Goal: Task Accomplishment & Management: Manage account settings

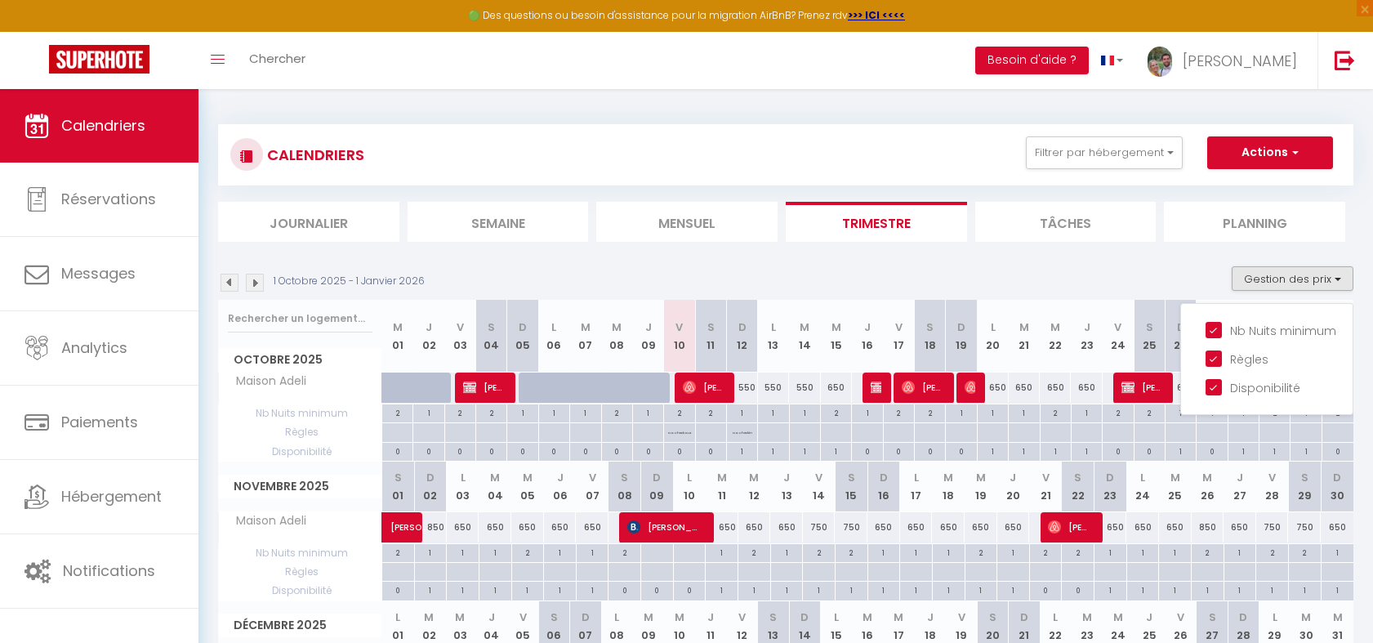
scroll to position [163, 0]
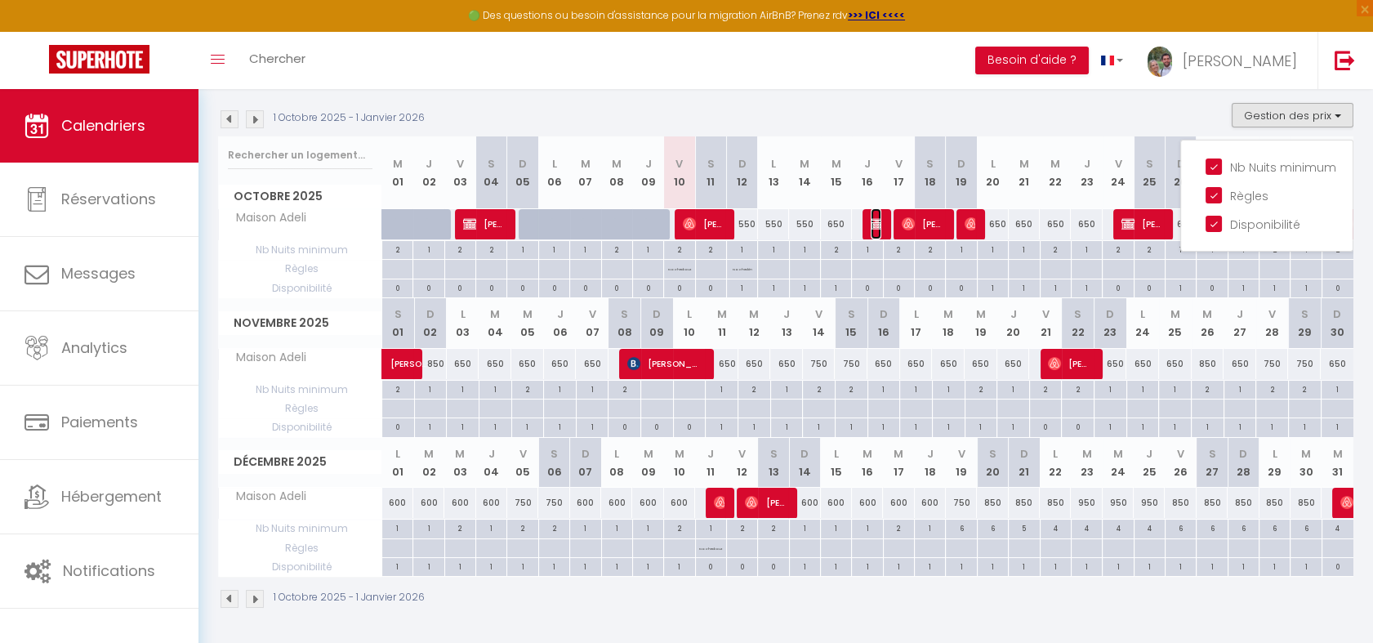
click at [876, 223] on img at bounding box center [876, 223] width 13 height 13
select select "OK"
select select "KO"
select select "0"
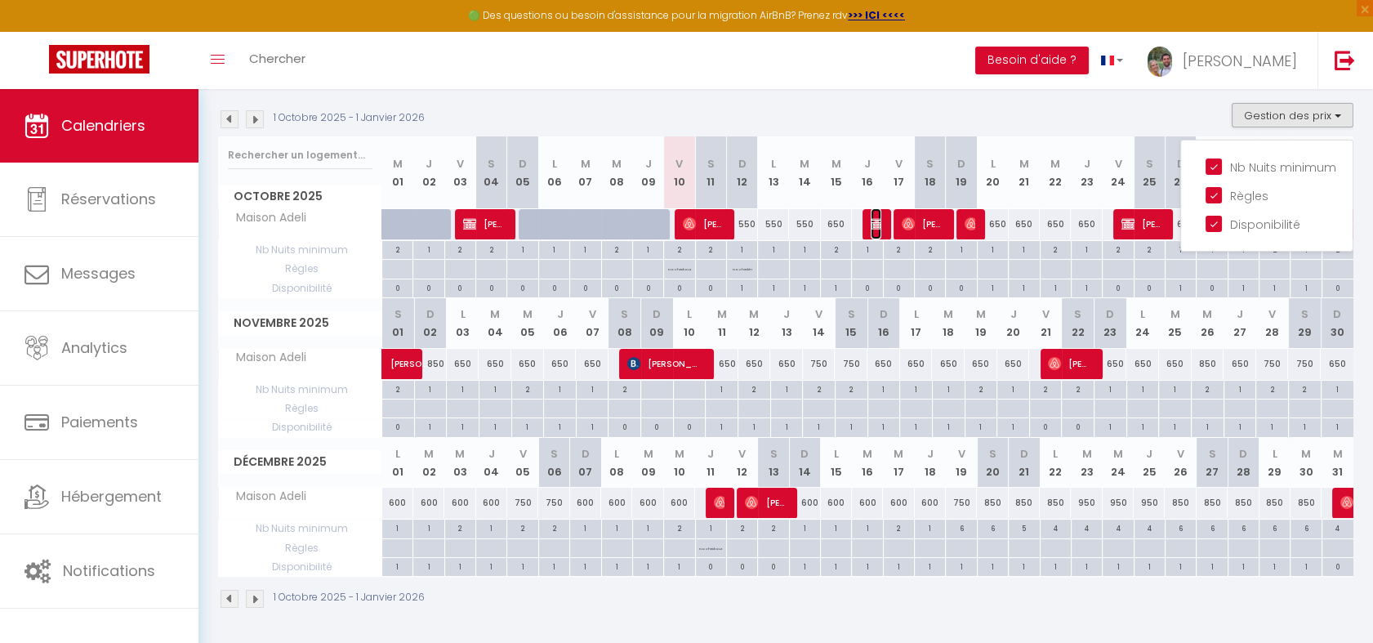
select select "1"
select select
select select "23881"
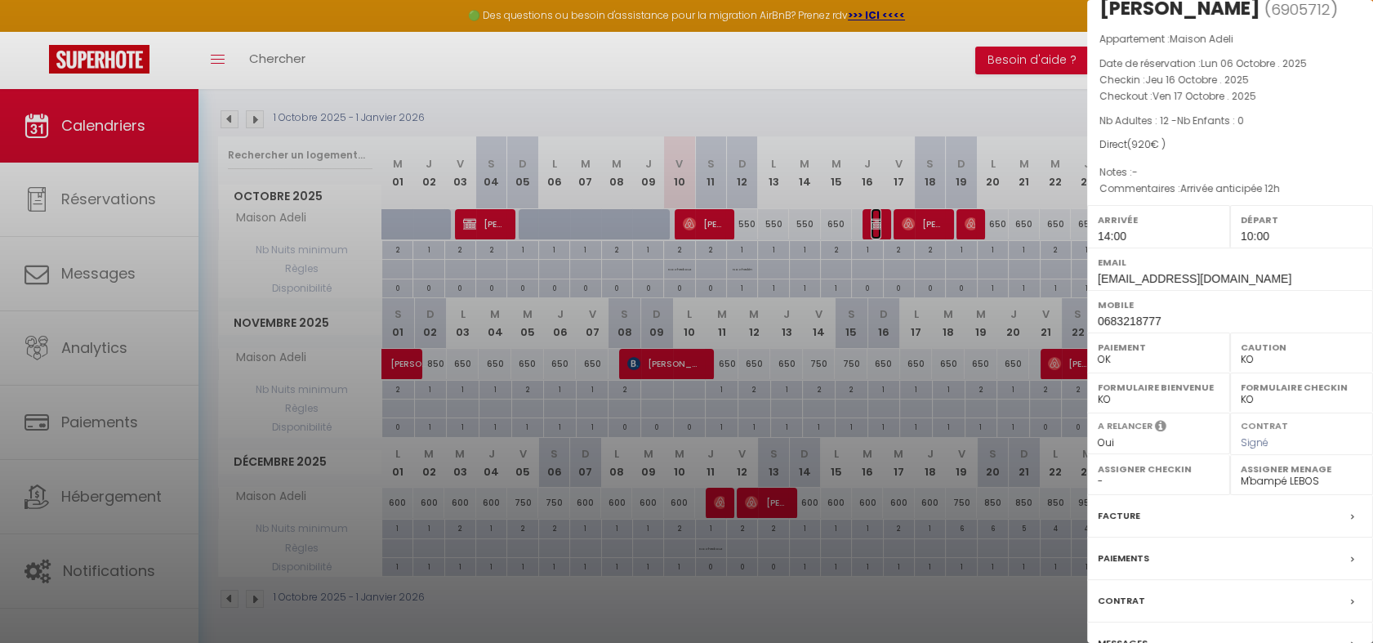
scroll to position [117, 0]
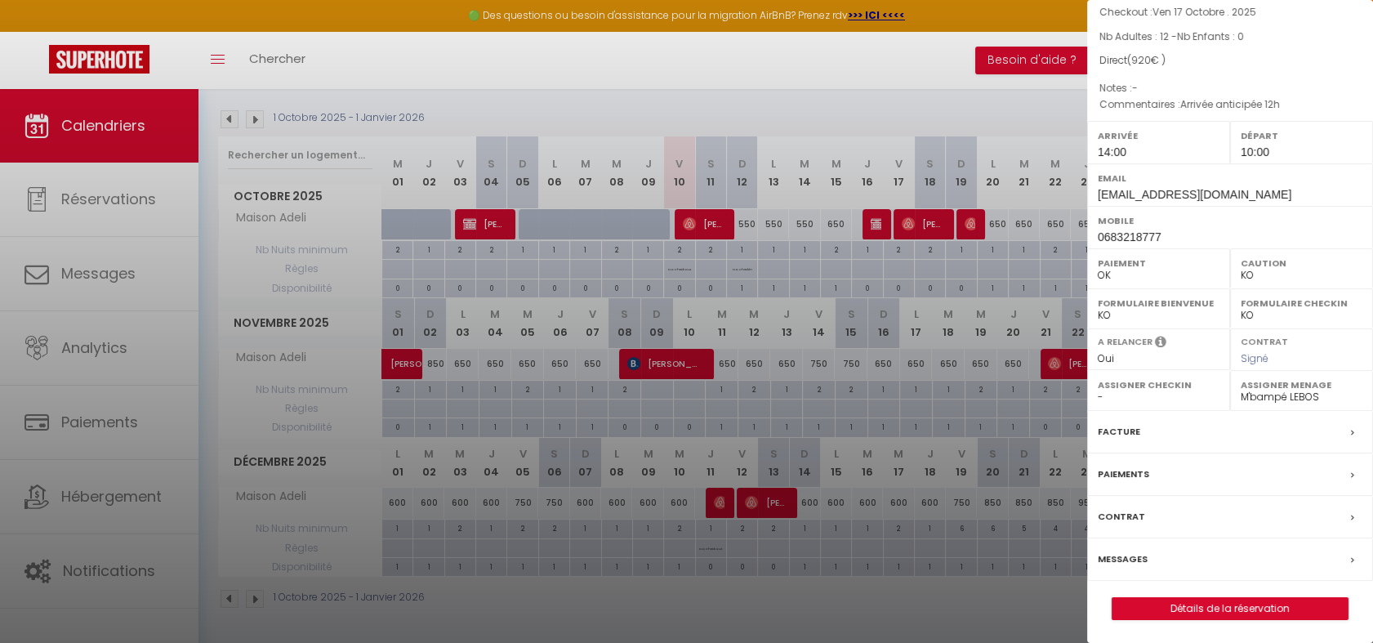
click at [1176, 481] on div "Paiements" at bounding box center [1230, 474] width 286 height 42
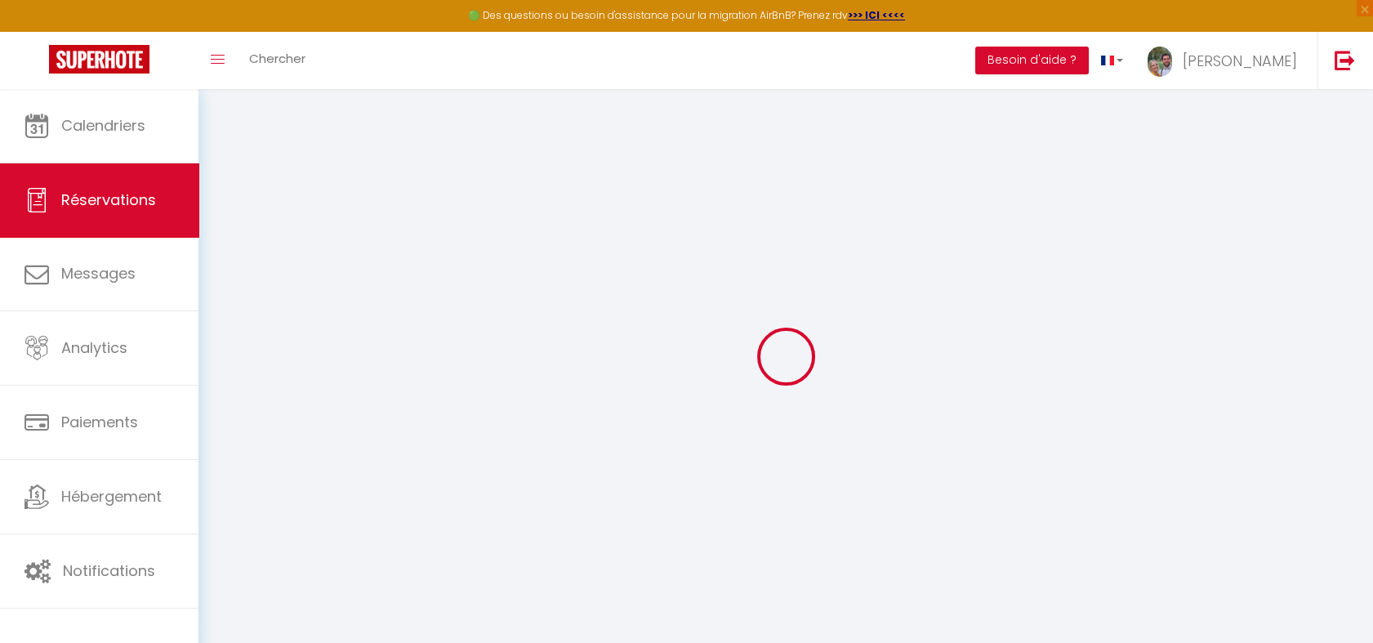
select select
checkbox input "false"
select select
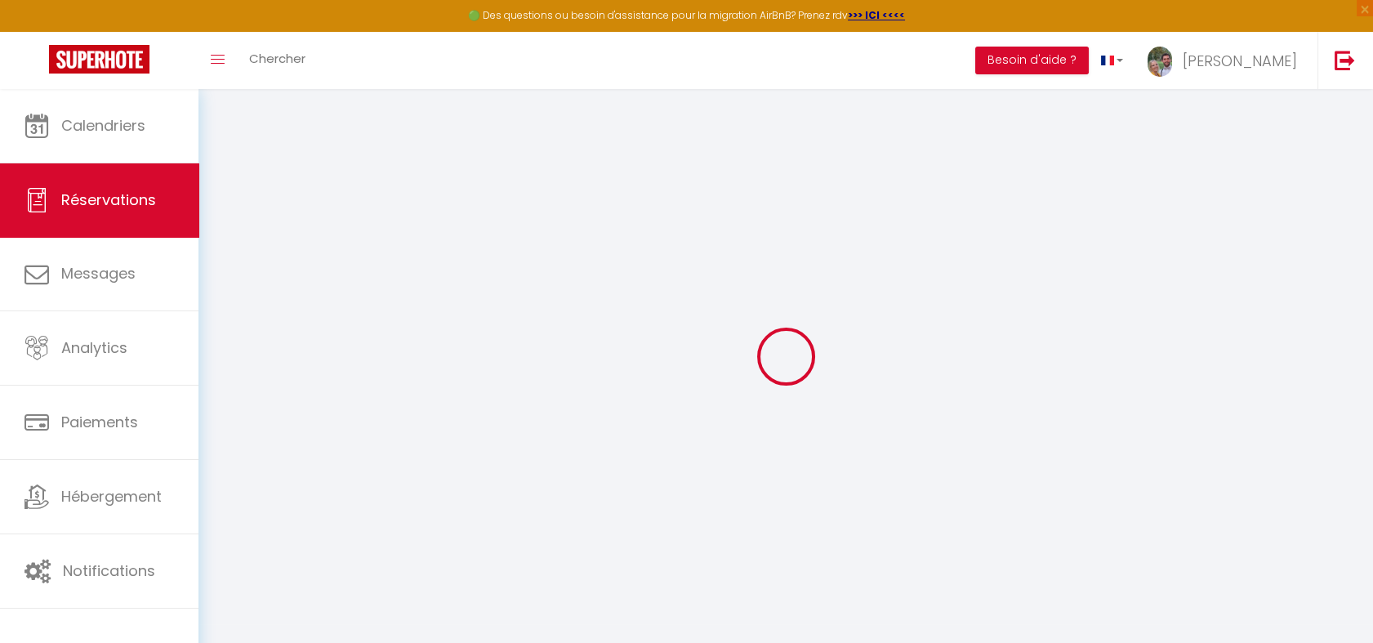
checkbox input "false"
select select
checkbox input "false"
type directement\ "Arrivée anticipée 12h"
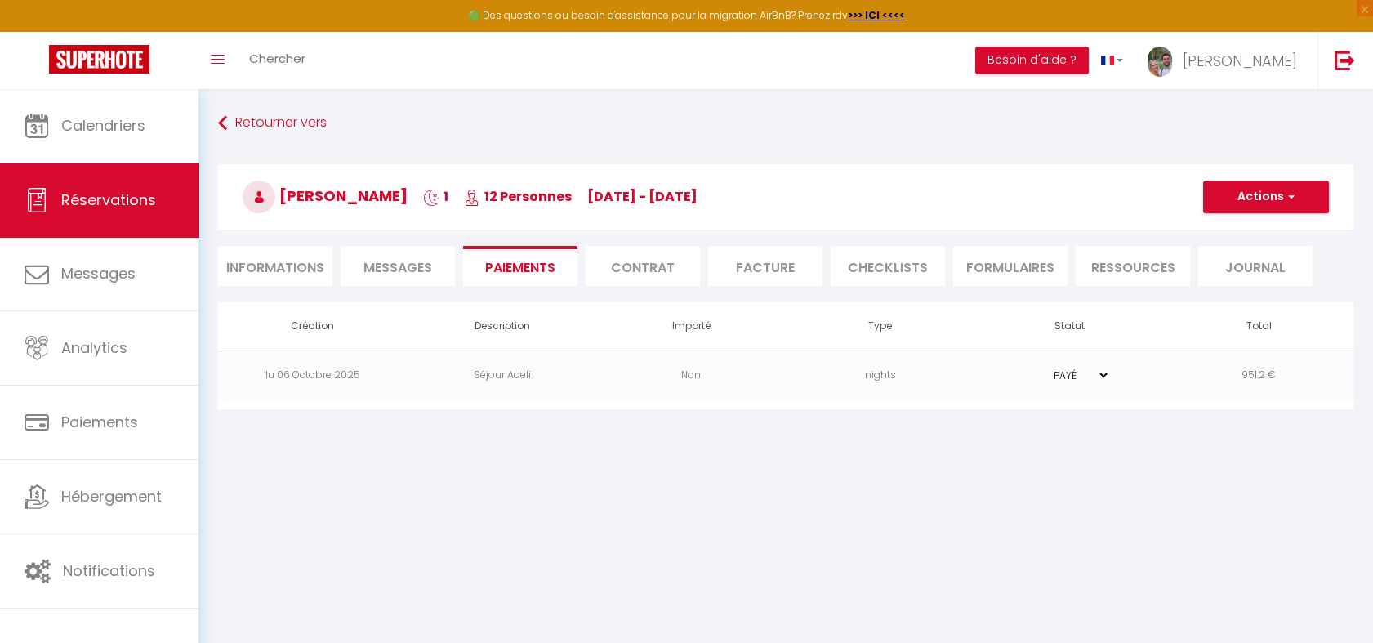
click at [282, 258] on li "Informations" at bounding box center [275, 266] width 114 height 40
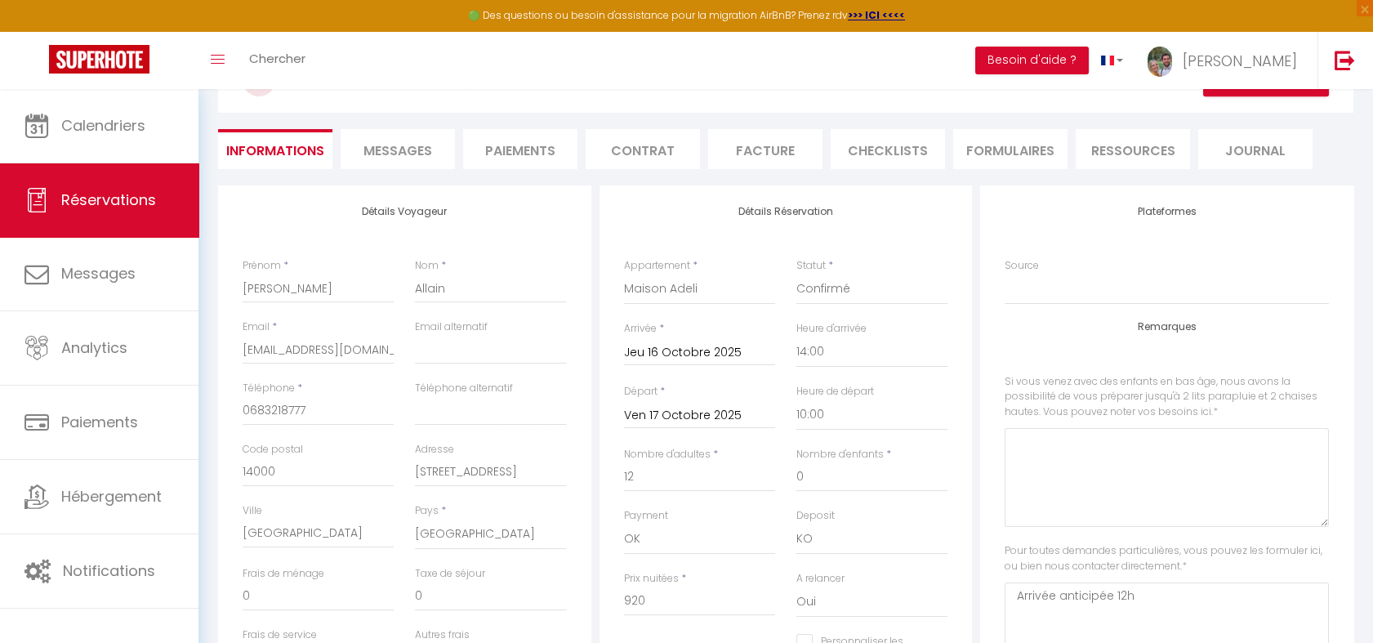
scroll to position [150, 0]
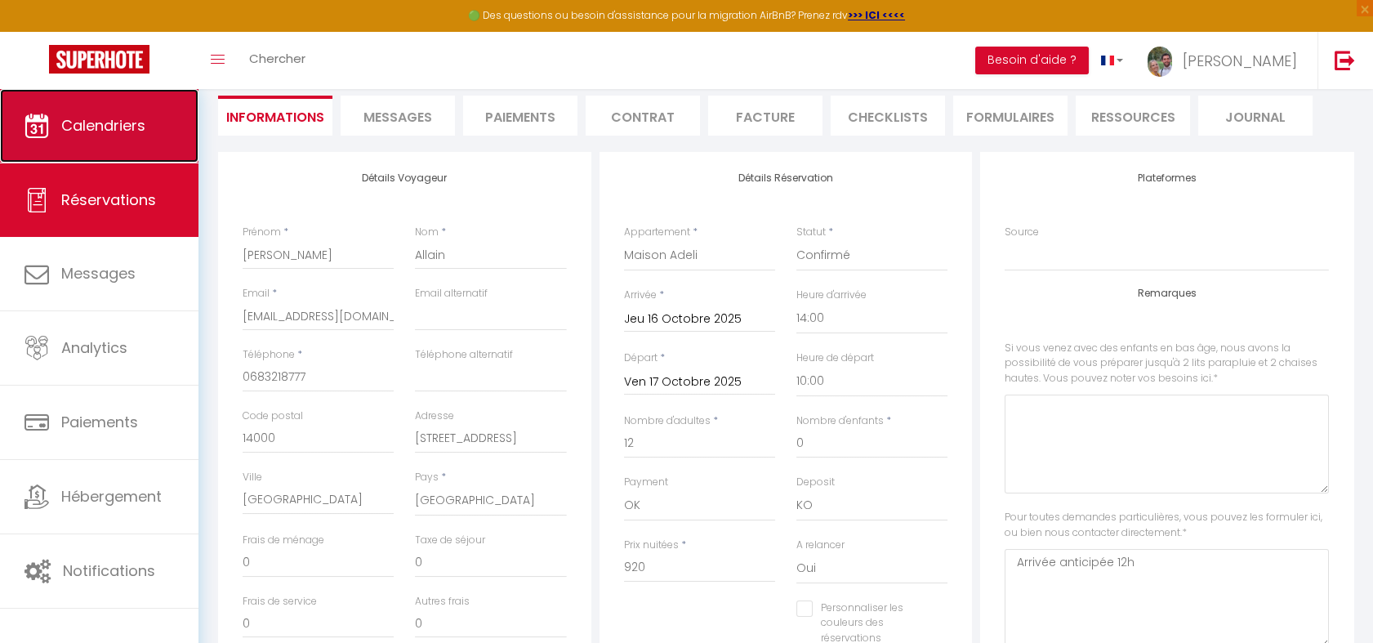
click at [131, 136] on link "Calendriers" at bounding box center [99, 125] width 198 height 73
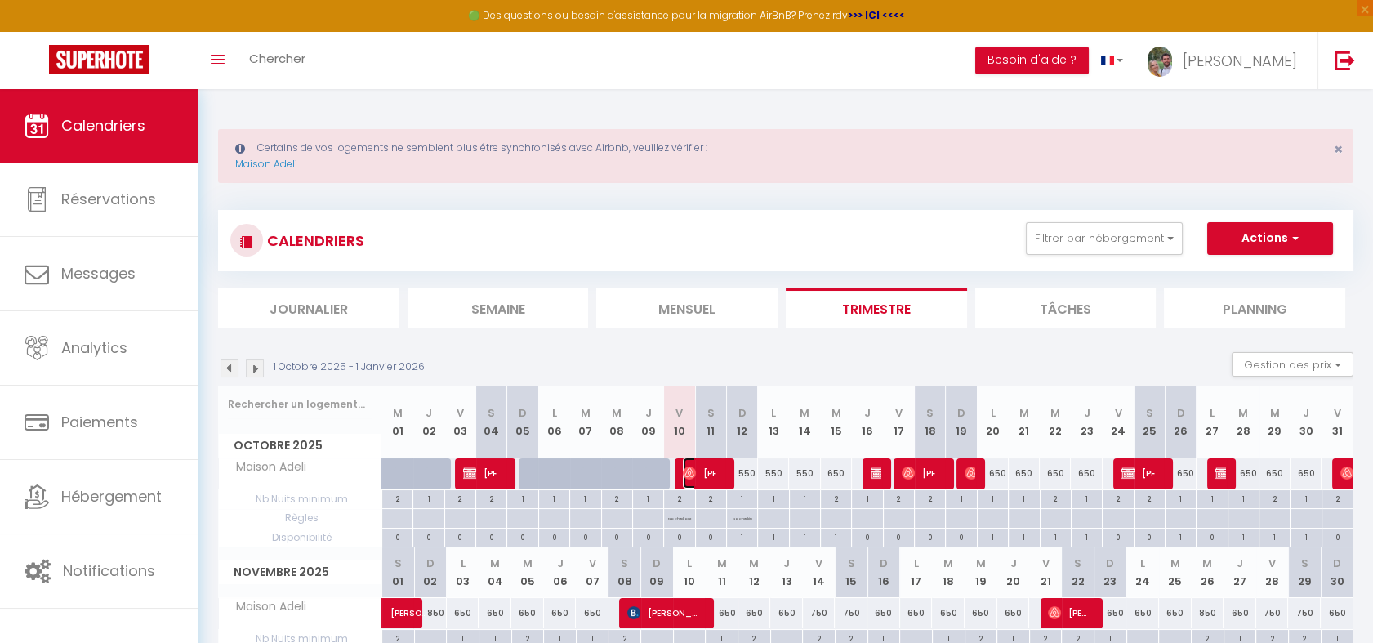
click at [718, 478] on span "[PERSON_NAME]" at bounding box center [704, 472] width 42 height 31
select select "OK"
select select "1"
select select "0"
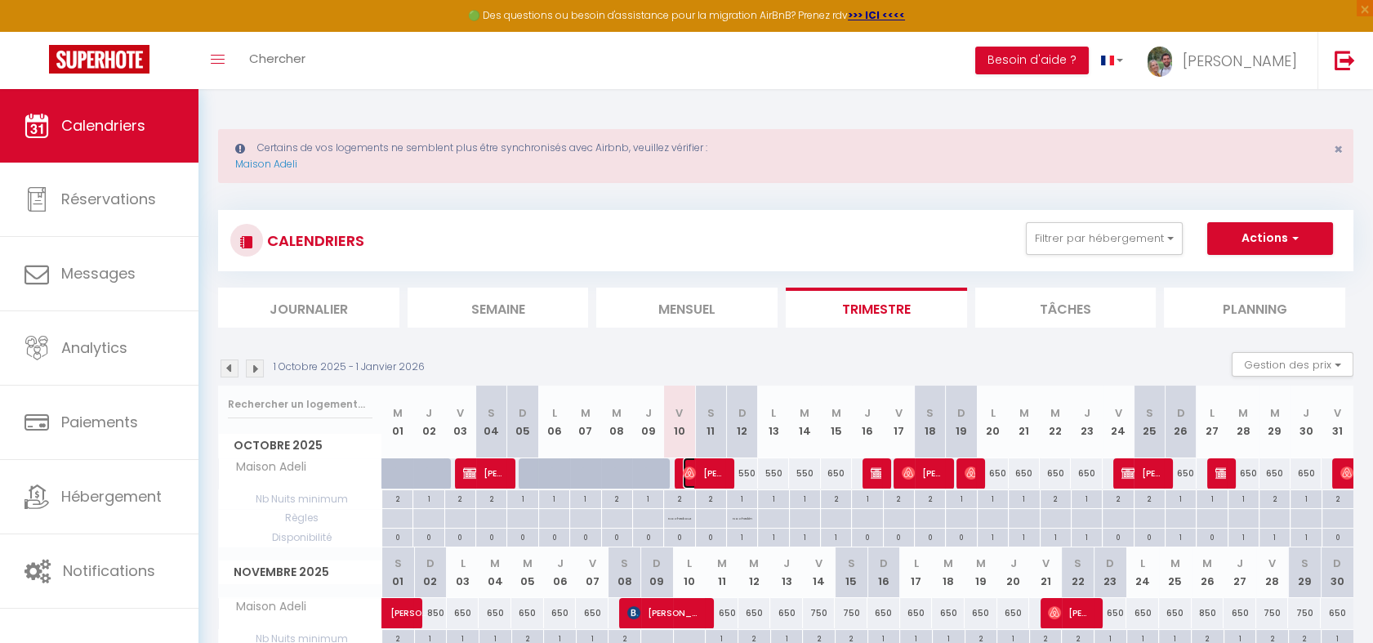
select select "1"
select select
select select "23881"
